Goal: Find specific page/section: Find specific page/section

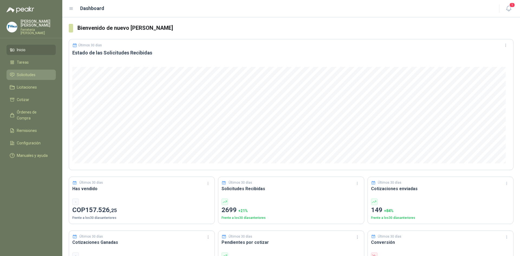
click at [37, 73] on li "Solicitudes" at bounding box center [31, 75] width 43 height 6
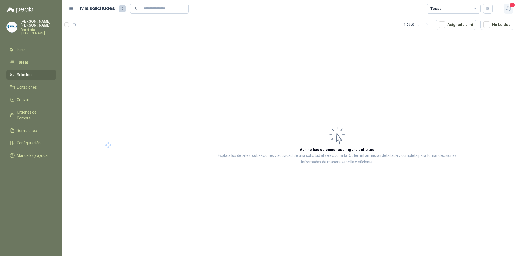
click at [511, 9] on icon "button" at bounding box center [509, 8] width 5 height 5
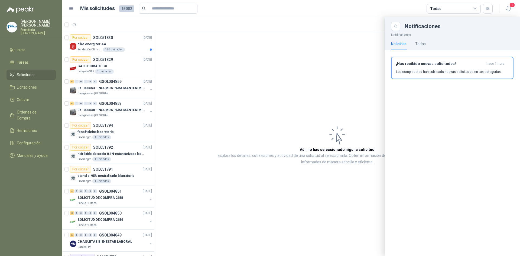
click at [129, 49] on div at bounding box center [291, 136] width 458 height 239
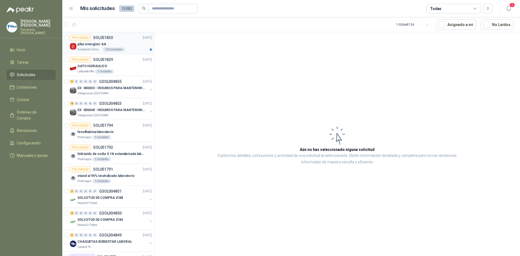
click at [132, 47] on div "pilas energizer AA" at bounding box center [115, 44] width 75 height 7
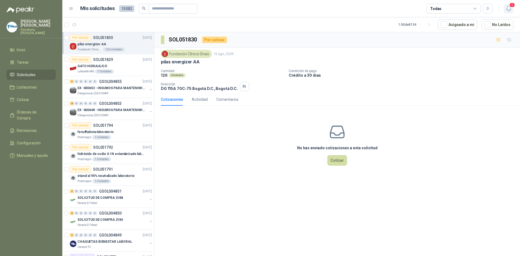
click at [512, 8] on icon "button" at bounding box center [509, 8] width 7 height 7
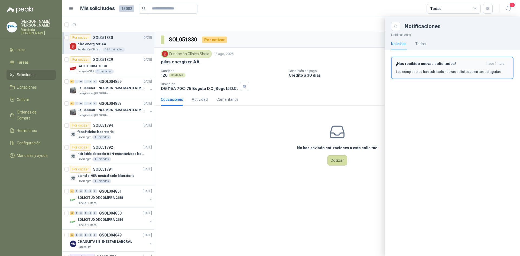
click at [445, 58] on button "¡Has recibido nuevas solicitudes! hace 1 hora Los compradores han publicado nue…" at bounding box center [452, 68] width 123 height 22
